Goal: Information Seeking & Learning: Check status

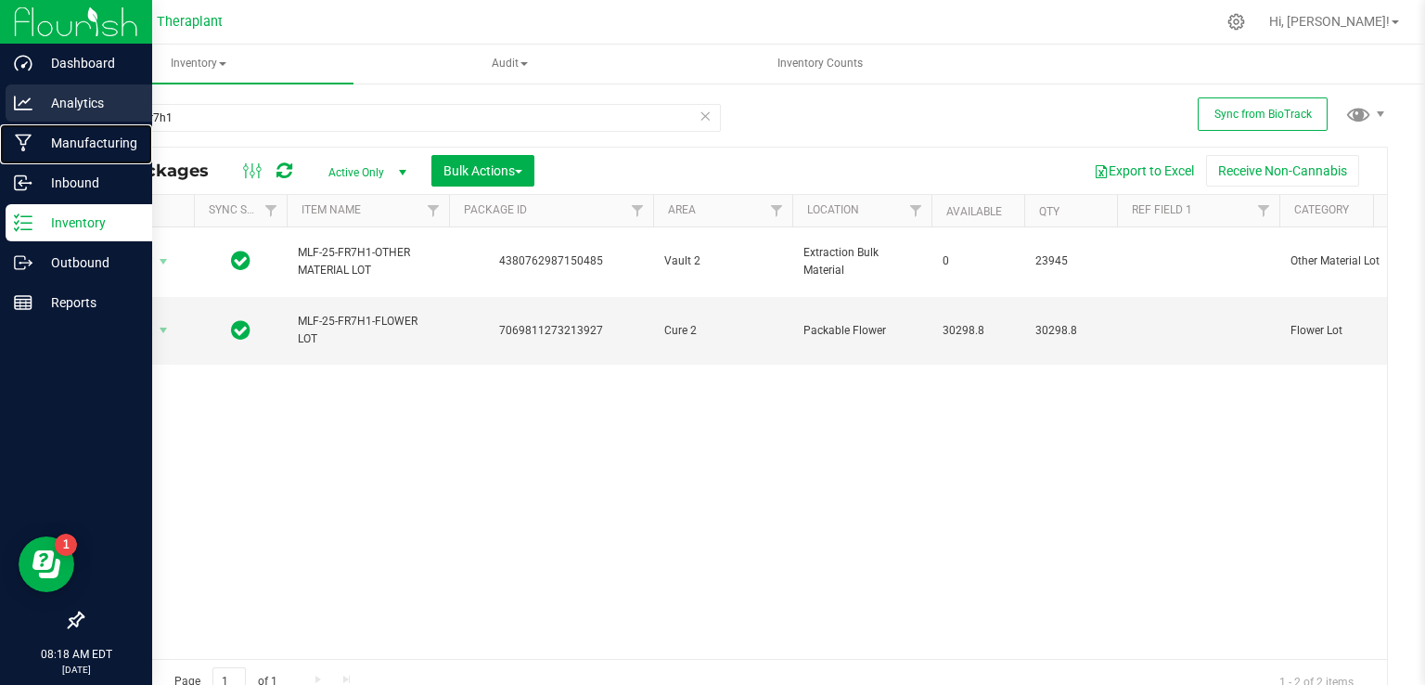
click at [50, 123] on nav "Dashboard Analytics Manufacturing Inbound Inventory Outbound Reports 08:18 AM E…" at bounding box center [76, 342] width 152 height 685
click at [58, 149] on p "Manufacturing" at bounding box center [87, 143] width 111 height 22
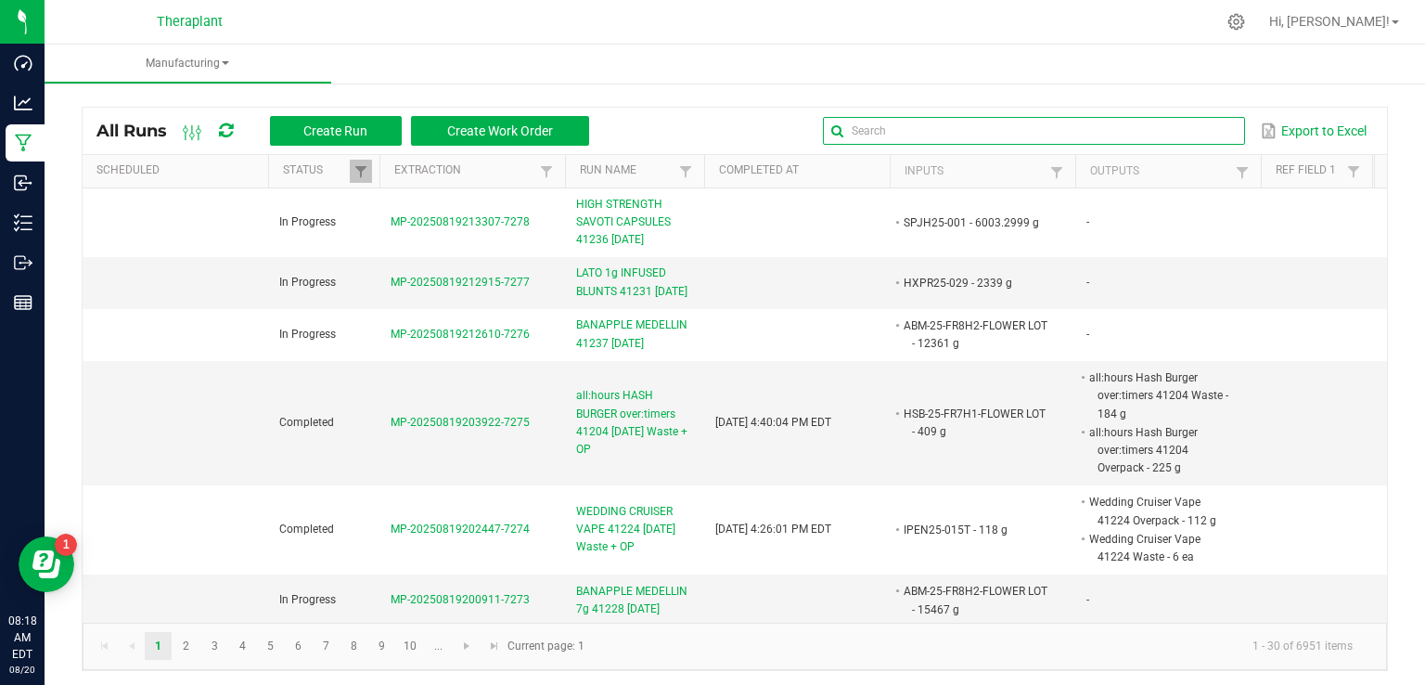
click at [1187, 125] on input "text" at bounding box center [1034, 131] width 422 height 28
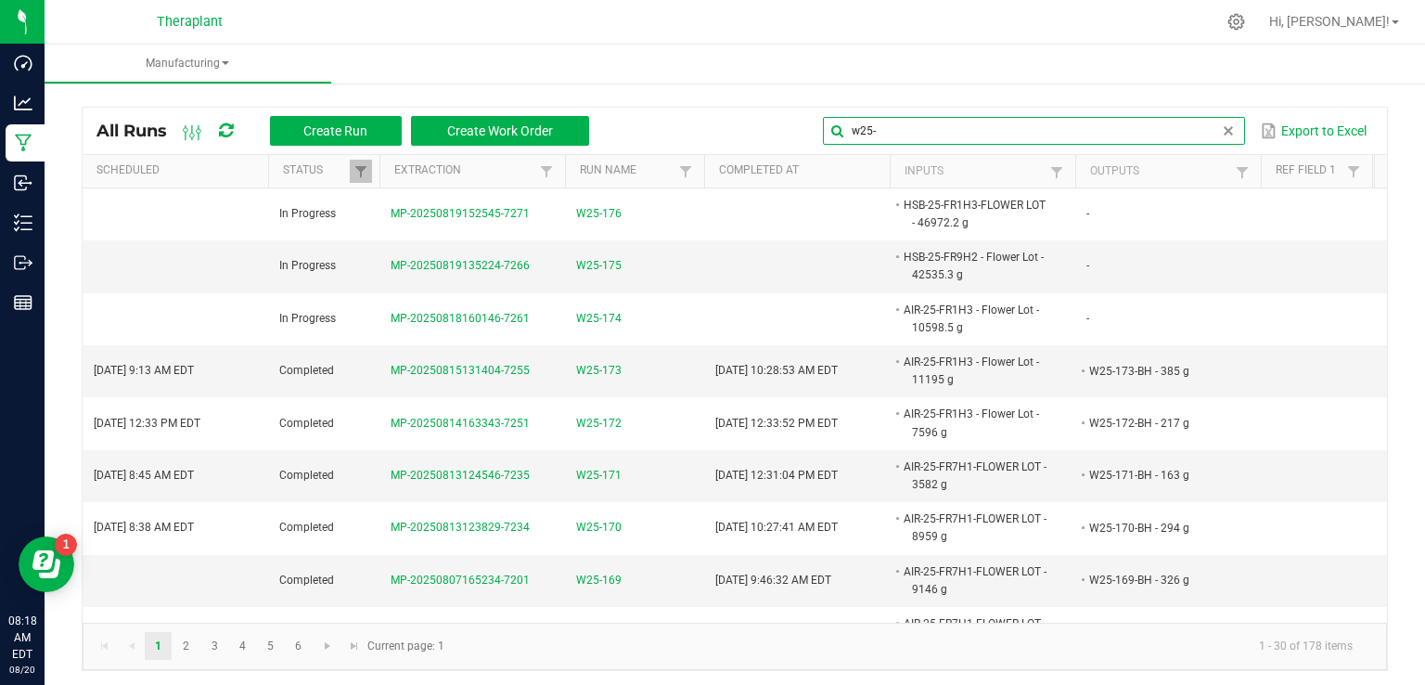
type input "w25-"
drag, startPoint x: 1189, startPoint y: 125, endPoint x: 719, endPoint y: 131, distance: 470.3
click at [719, 131] on div "w25- Export to Excel" at bounding box center [988, 131] width 770 height 32
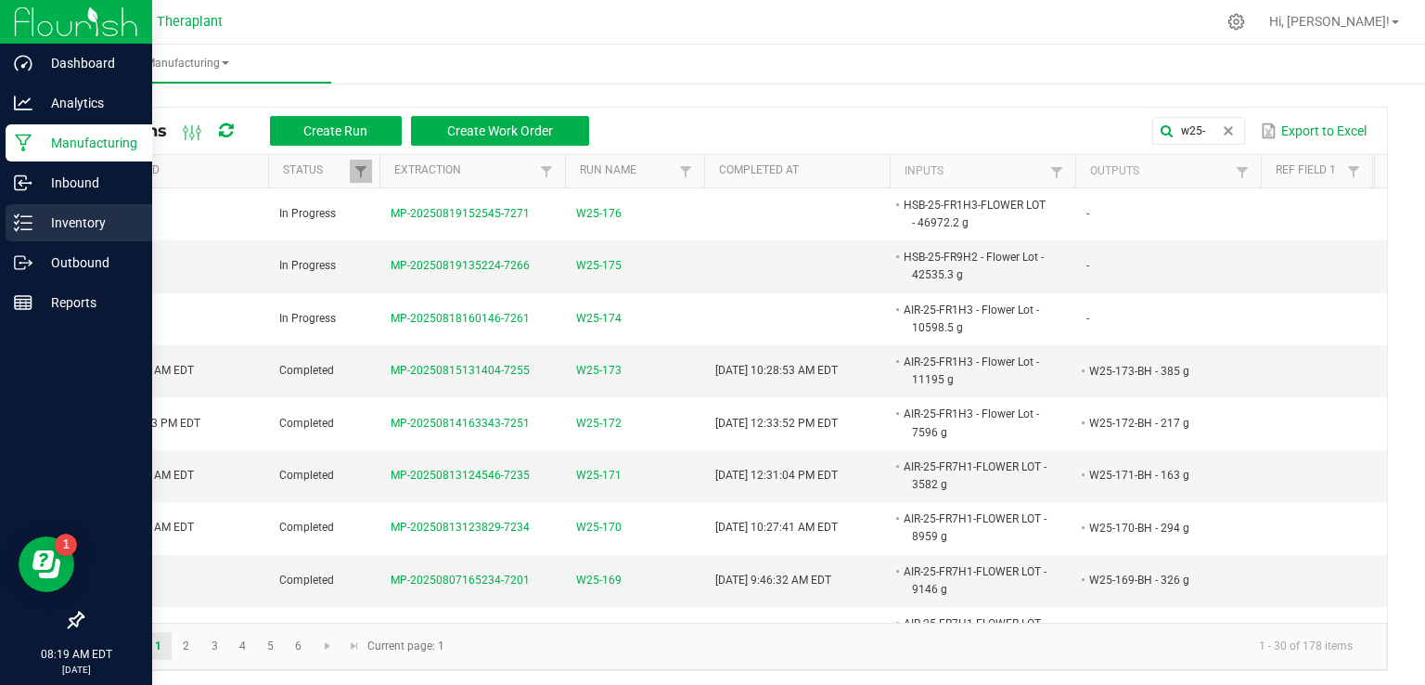
click at [100, 219] on p "Inventory" at bounding box center [87, 223] width 111 height 22
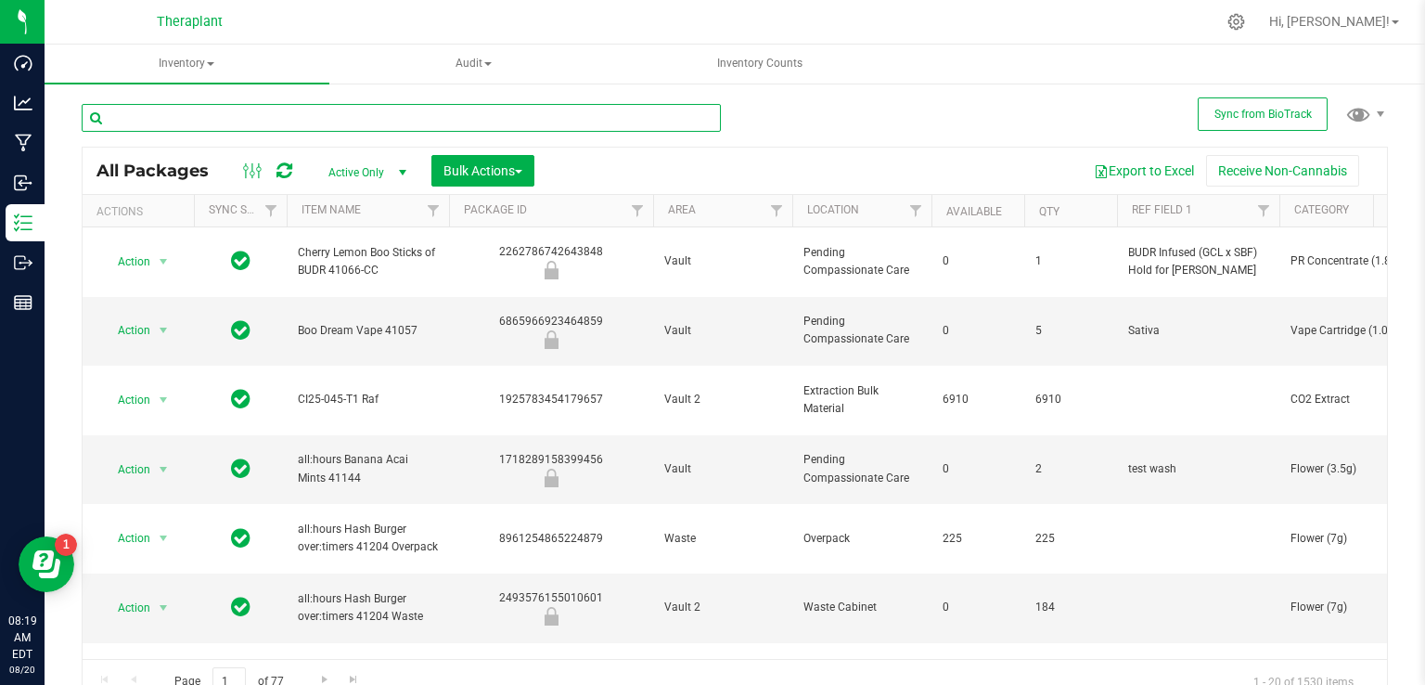
click at [408, 111] on input "text" at bounding box center [401, 118] width 639 height 28
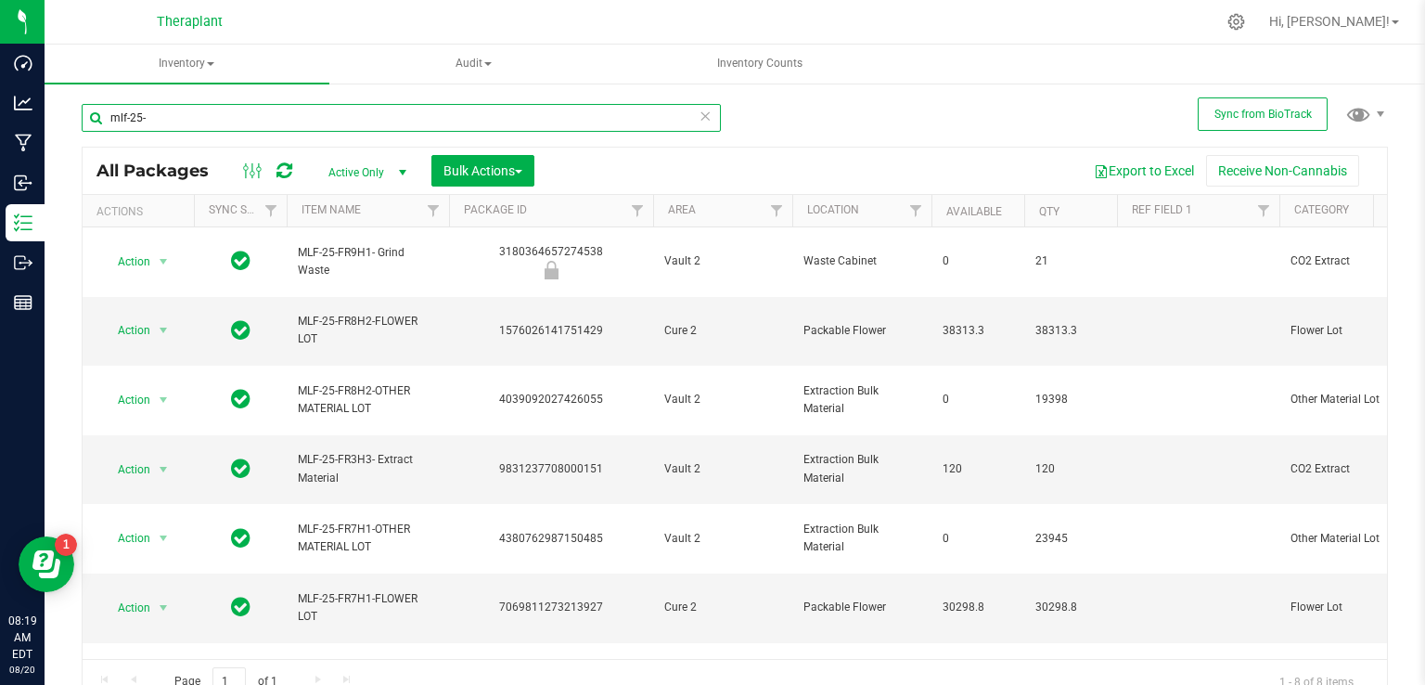
drag, startPoint x: 149, startPoint y: 112, endPoint x: 54, endPoint y: 119, distance: 95.8
click at [54, 119] on div "Sync from BioTrack mlf-25- All Packages Active Only Active Only Lab Samples Loc…" at bounding box center [735, 365] width 1380 height 566
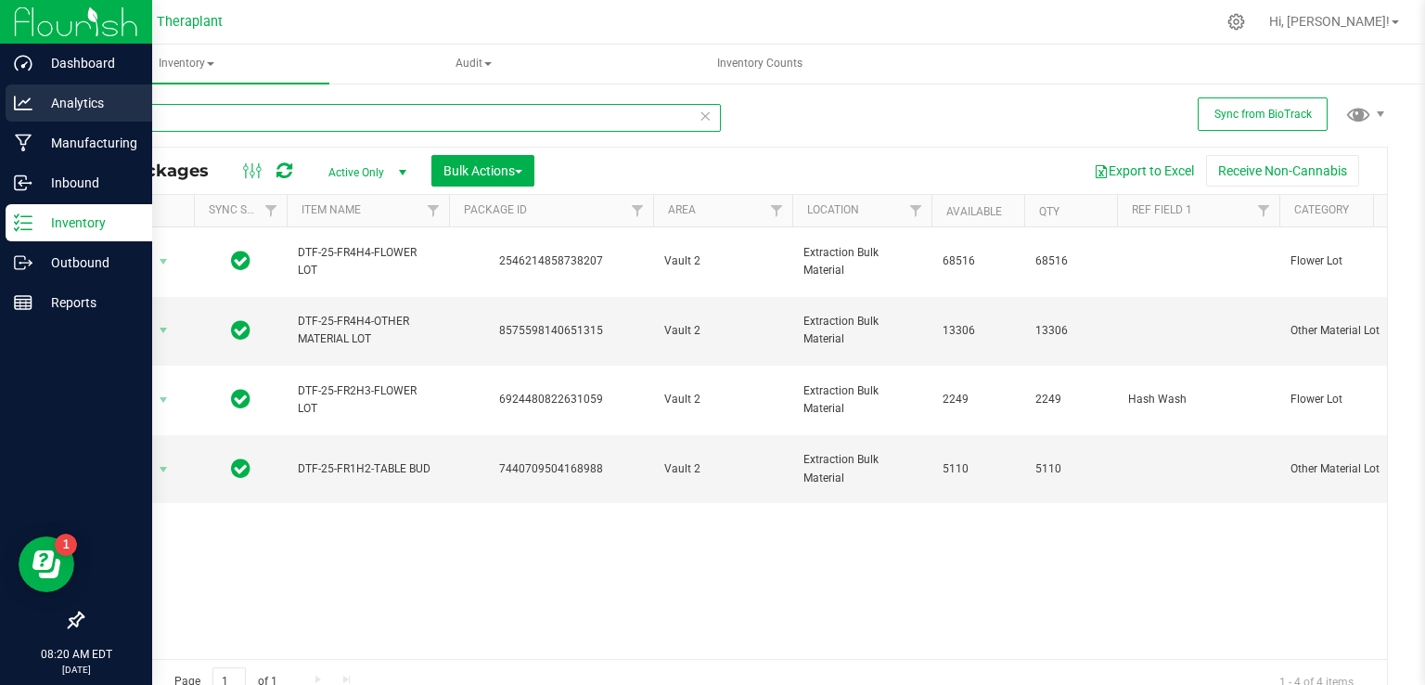
drag, startPoint x: 164, startPoint y: 107, endPoint x: 7, endPoint y: 122, distance: 157.5
click at [7, 122] on div "Dashboard Analytics Manufacturing Inbound Inventory Outbound Reports 08:20 AM E…" at bounding box center [712, 342] width 1425 height 685
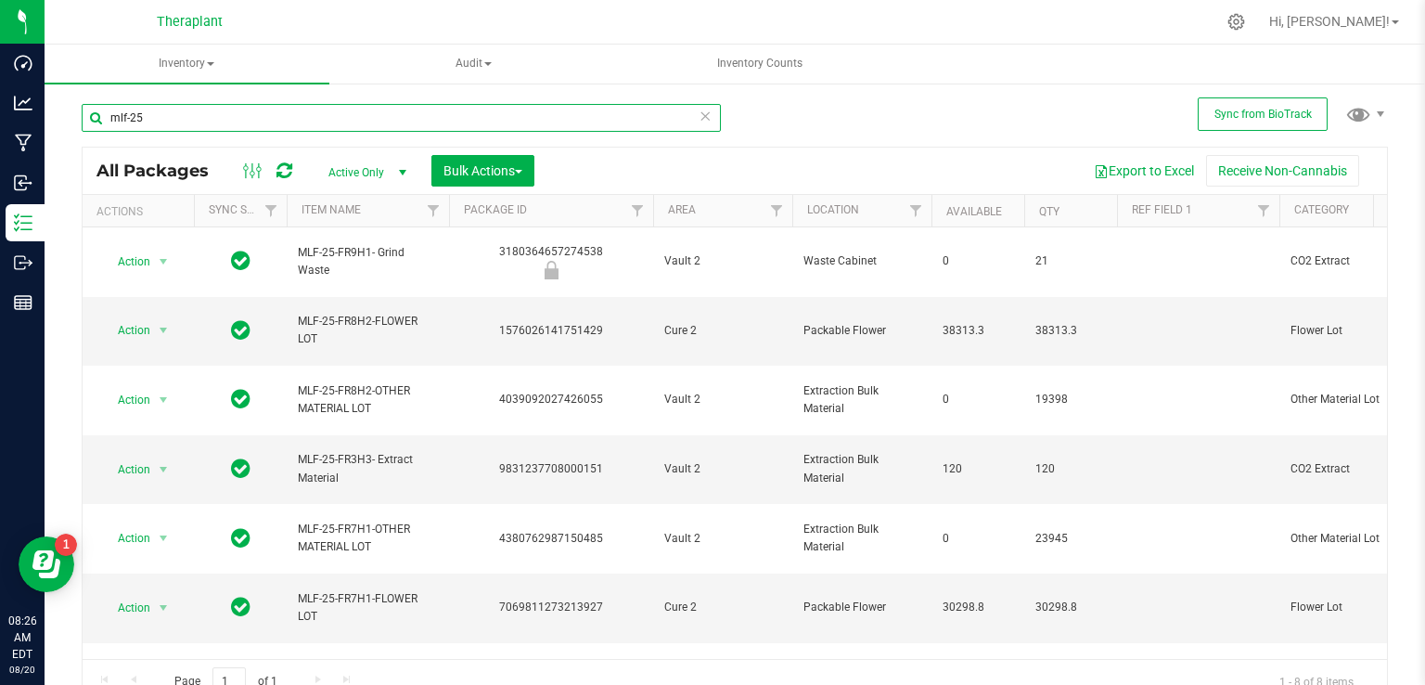
type input "mlf-25"
